Goal: Information Seeking & Learning: Learn about a topic

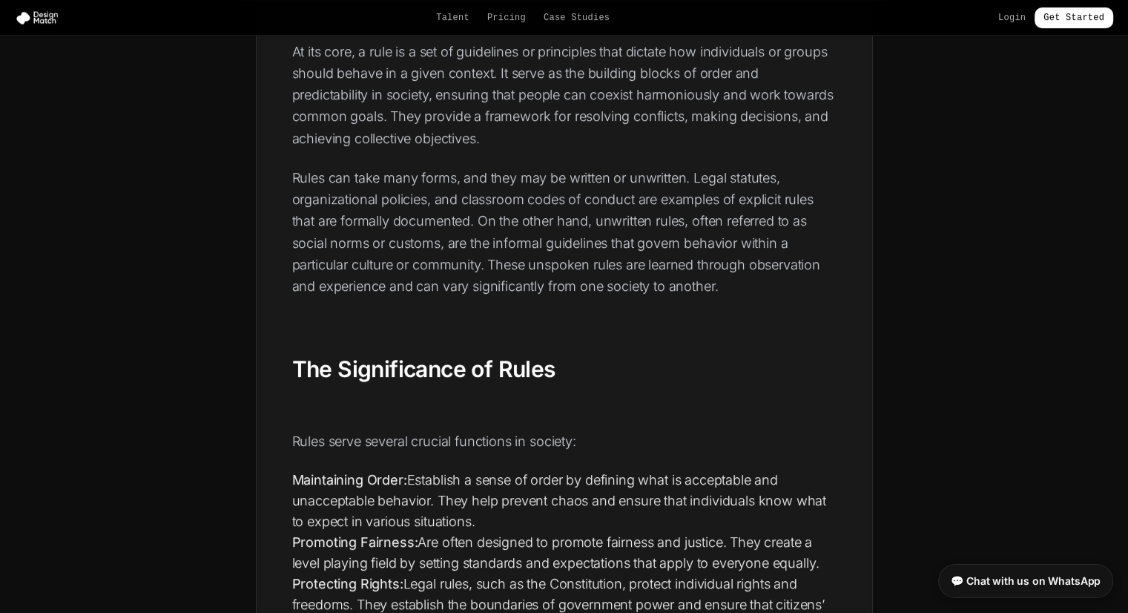
scroll to position [623, 0]
click at [719, 81] on p "At its core, a rule is a set of guidelines or principles that dictate how indiv…" at bounding box center [564, 94] width 544 height 108
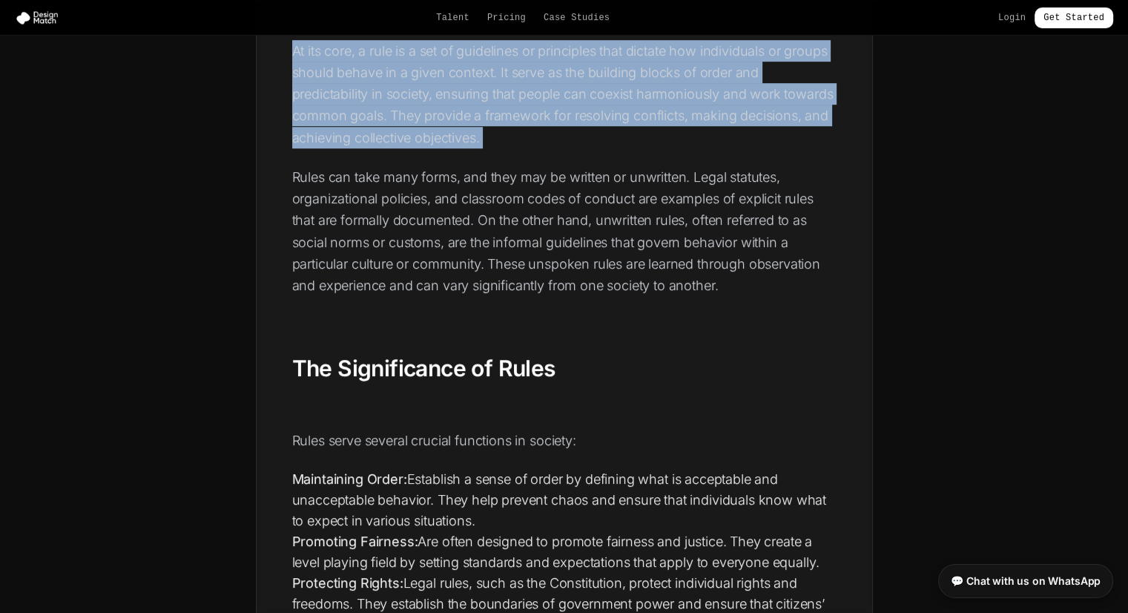
click at [719, 81] on p "At its core, a rule is a set of guidelines or principles that dictate how indiv…" at bounding box center [564, 94] width 544 height 108
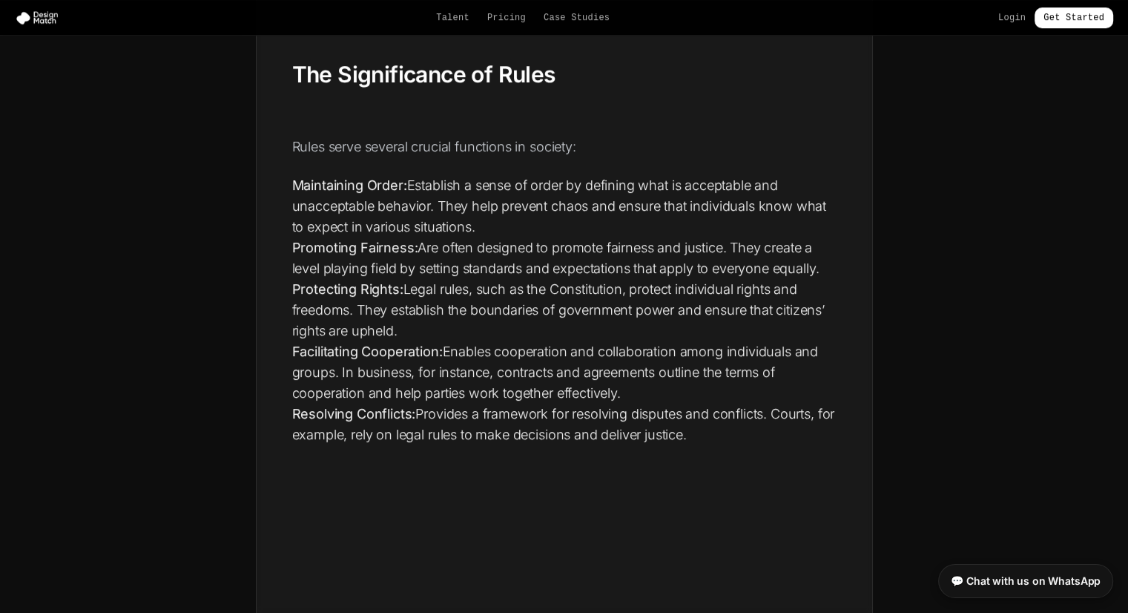
scroll to position [920, 0]
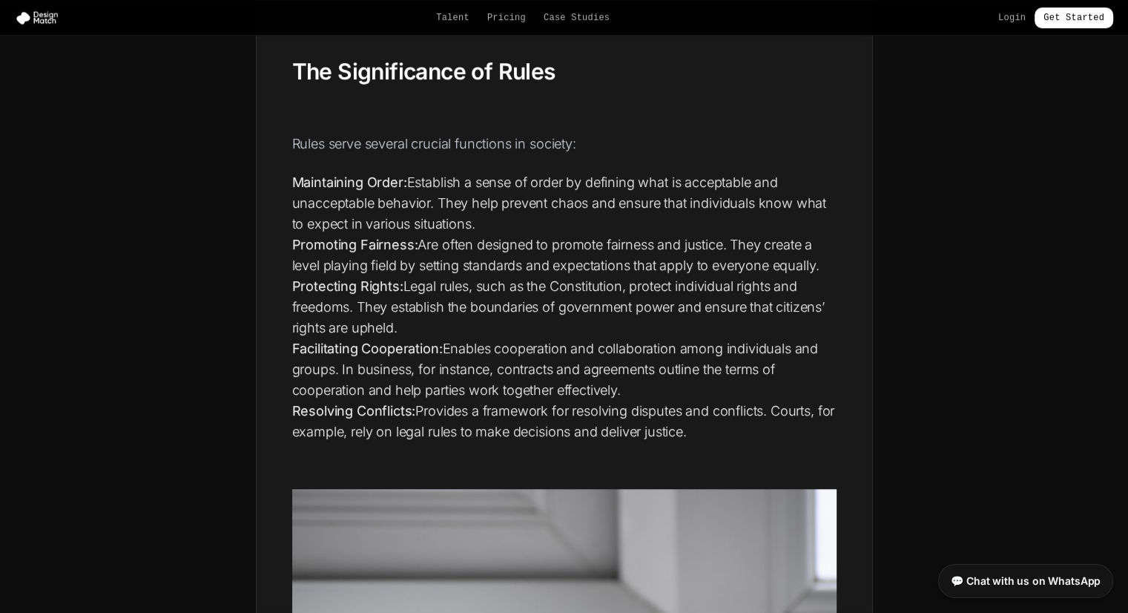
click at [406, 207] on li "Maintaining Order: Establish a sense of order by defining what is acceptable an…" at bounding box center [564, 203] width 544 height 62
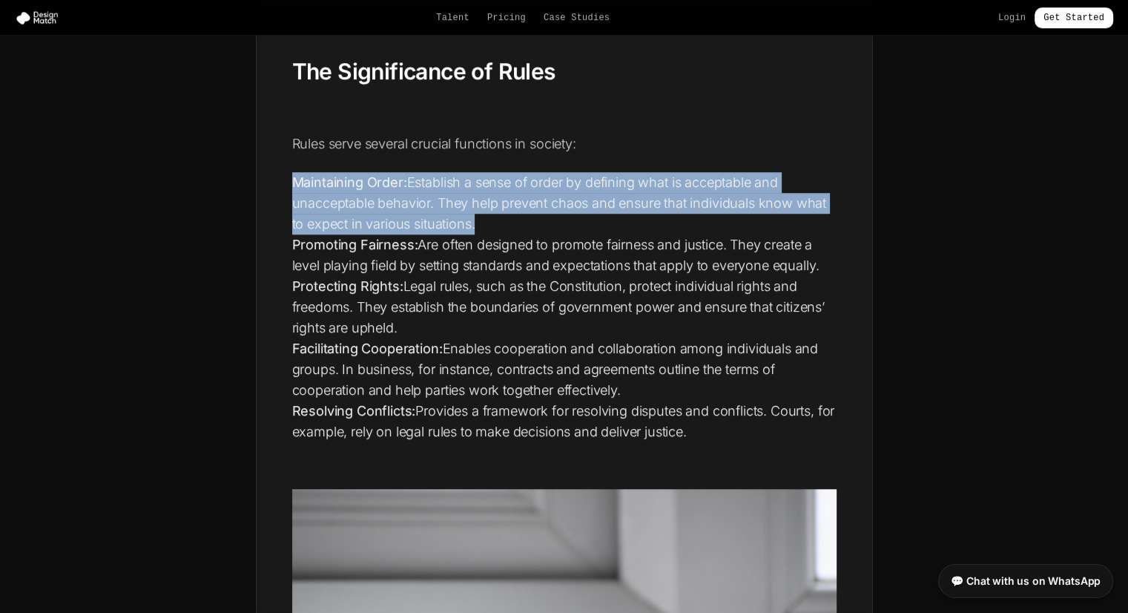
click at [406, 207] on li "Maintaining Order: Establish a sense of order by defining what is acceptable an…" at bounding box center [564, 203] width 544 height 62
